Goal: Check status

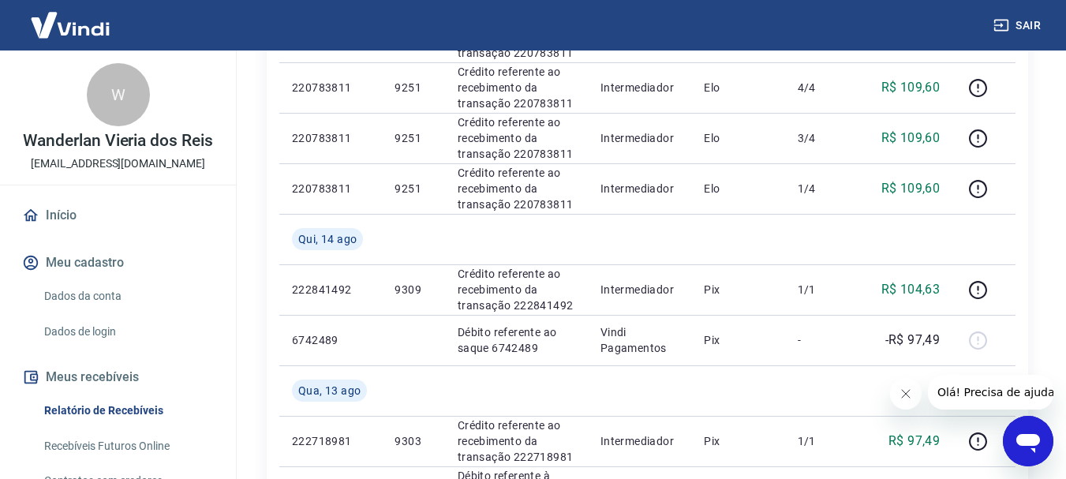
scroll to position [1105, 0]
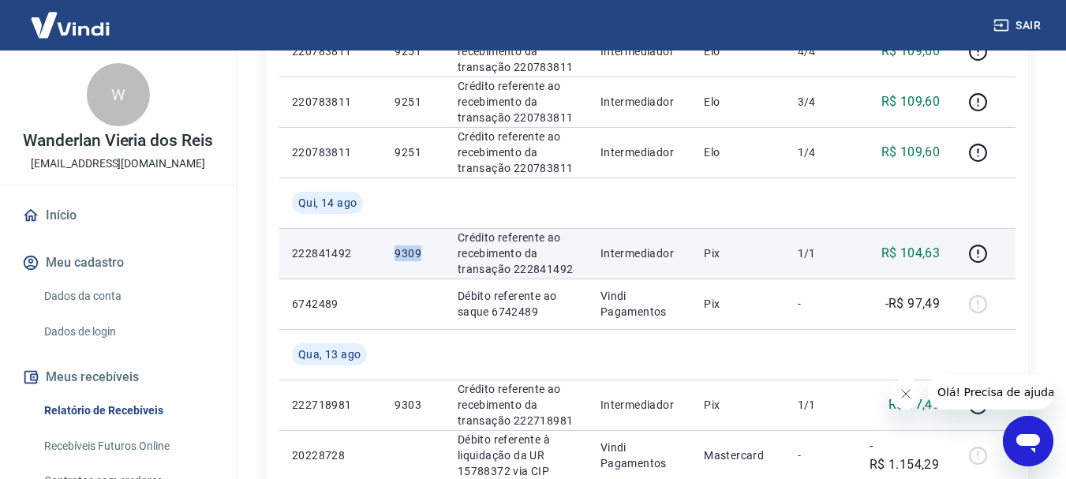
drag, startPoint x: 391, startPoint y: 253, endPoint x: 437, endPoint y: 251, distance: 46.6
click at [437, 251] on td "9309" at bounding box center [413, 253] width 62 height 51
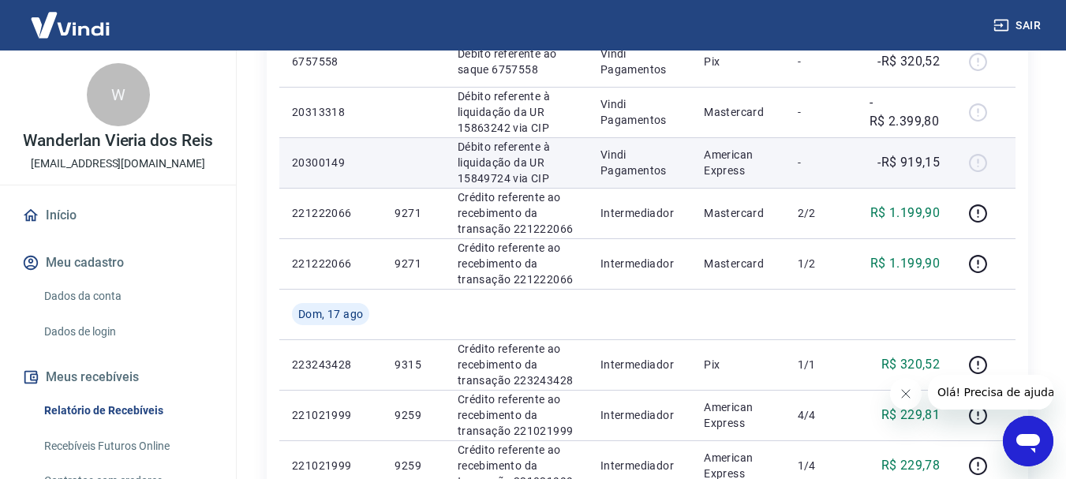
scroll to position [395, 0]
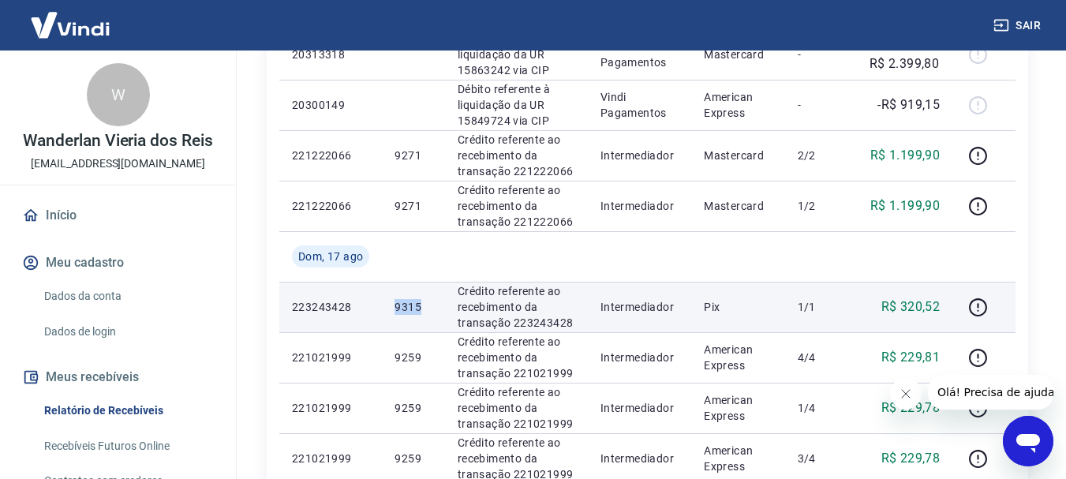
click at [439, 307] on td "9315" at bounding box center [413, 307] width 62 height 51
